Goal: Register for event/course

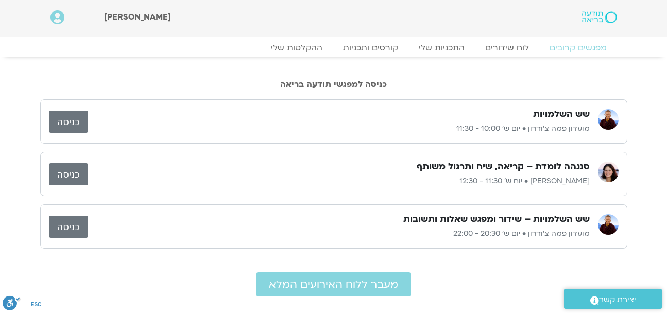
click at [60, 122] on link "כניסה" at bounding box center [68, 122] width 39 height 22
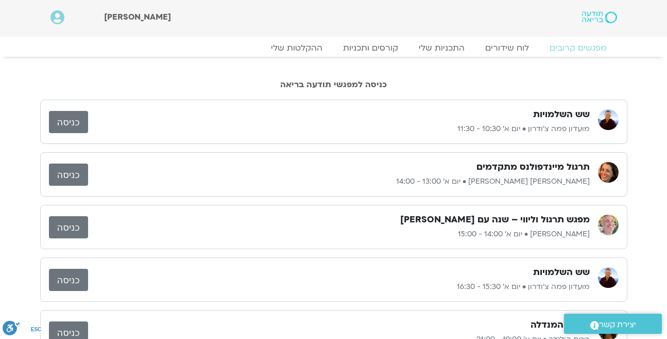
click at [517, 173] on h3 "תרגול מיינדפולנס מתקדמים" at bounding box center [533, 167] width 113 height 12
click at [518, 171] on h3 "תרגול מיינדפולנס מתקדמים" at bounding box center [533, 167] width 113 height 12
click at [73, 120] on link "כניסה" at bounding box center [68, 122] width 39 height 22
click at [61, 123] on link "כניסה" at bounding box center [68, 122] width 39 height 22
